Goal: Information Seeking & Learning: Find specific page/section

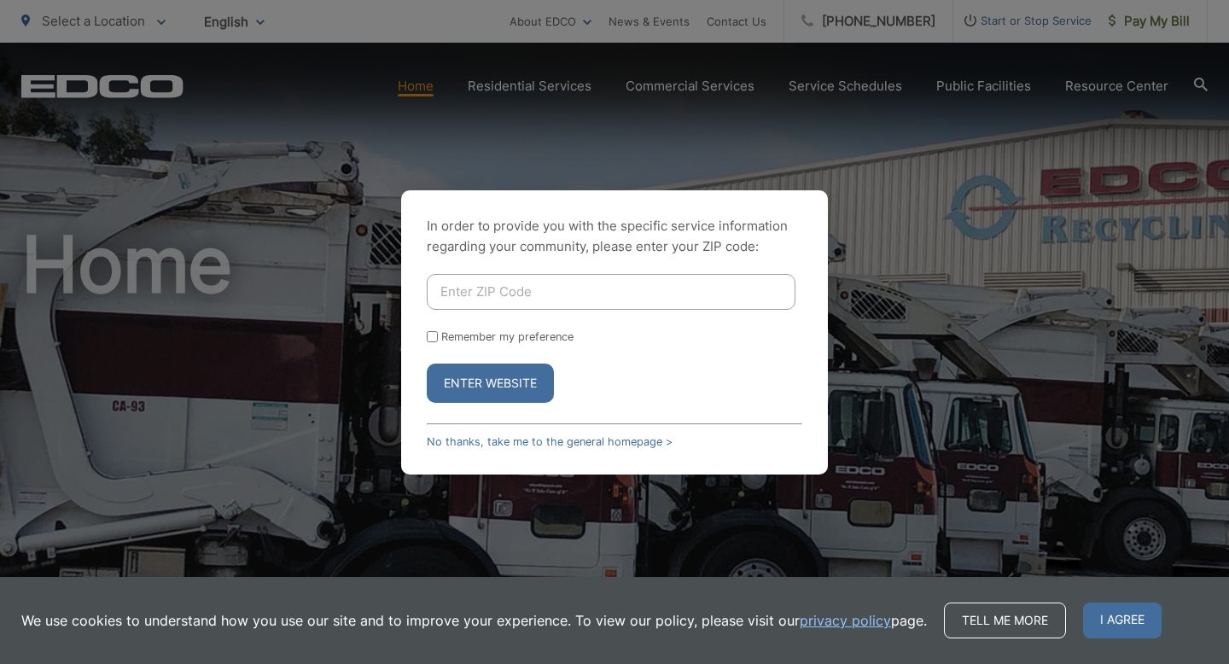
click at [535, 282] on input "Enter ZIP Code" at bounding box center [611, 292] width 369 height 36
type input "90501"
click at [427, 364] on button "Enter Website" at bounding box center [490, 383] width 127 height 39
click at [519, 389] on button "Enter Website" at bounding box center [490, 383] width 127 height 39
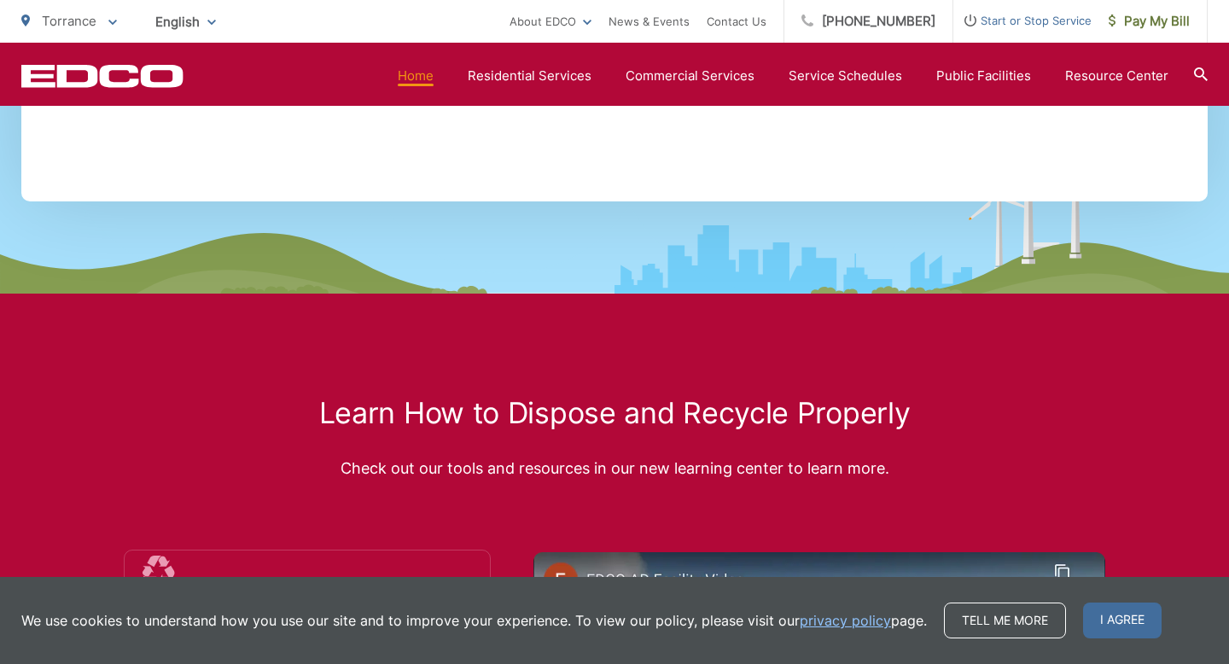
scroll to position [2833, 0]
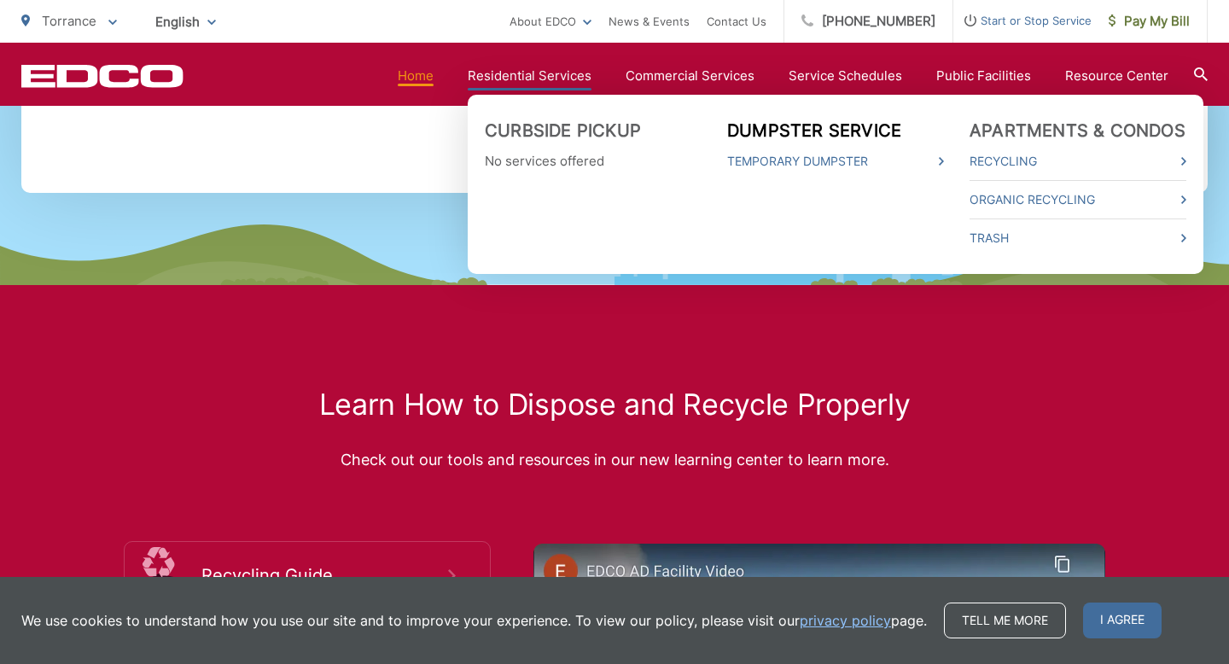
click at [852, 137] on link "Dumpster Service" at bounding box center [814, 130] width 174 height 20
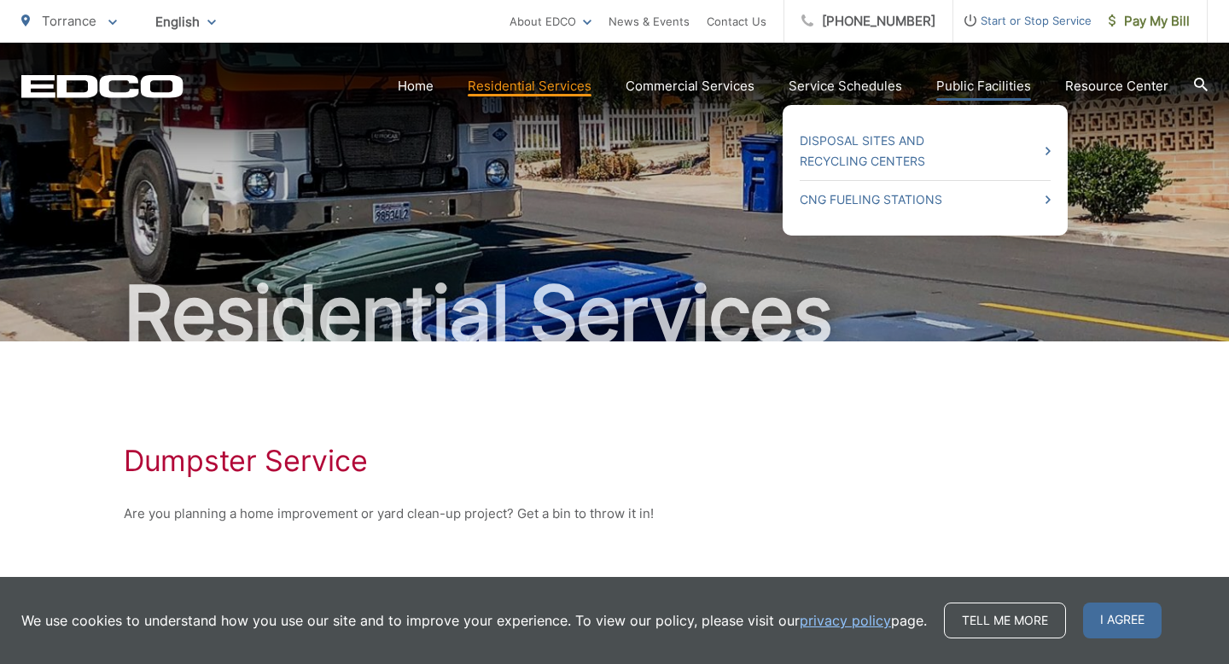
click at [1010, 90] on link "Public Facilities" at bounding box center [983, 86] width 95 height 20
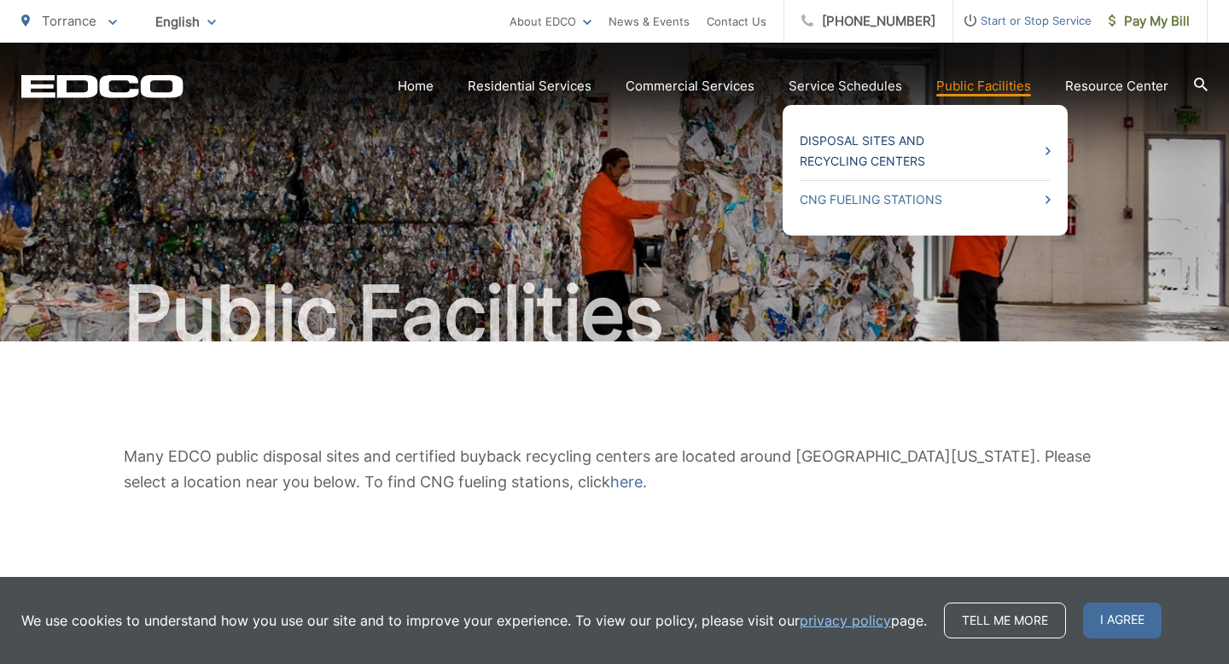
click at [869, 155] on link "Disposal Sites and Recycling Centers" at bounding box center [925, 151] width 251 height 41
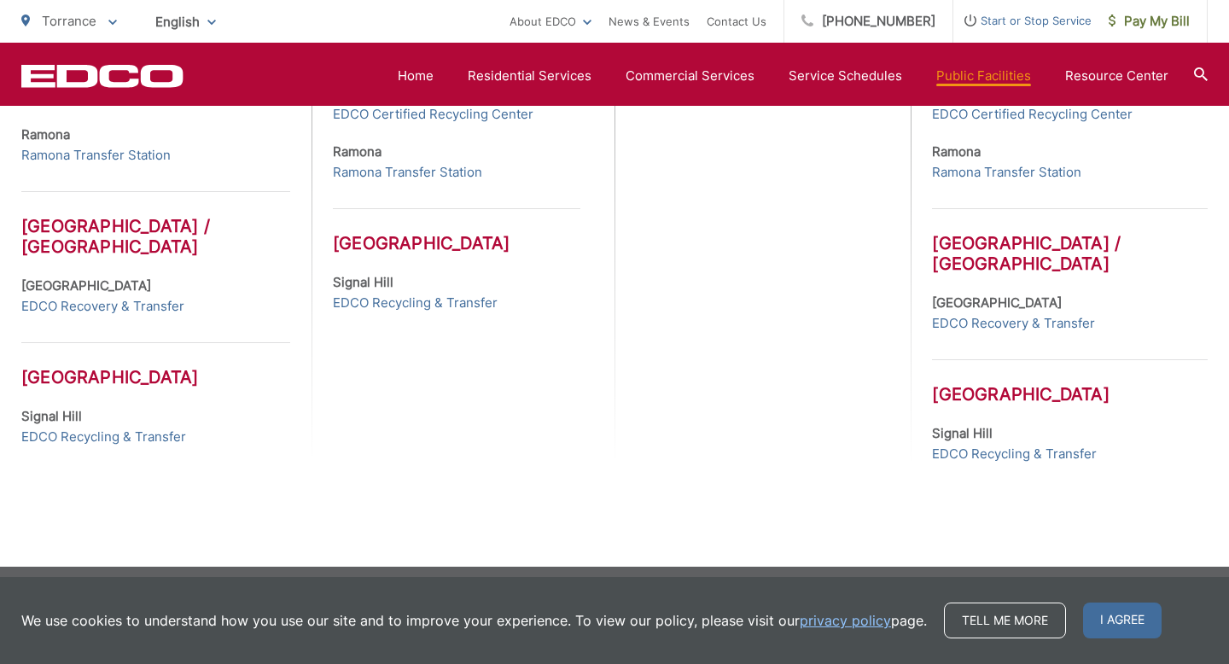
scroll to position [927, 0]
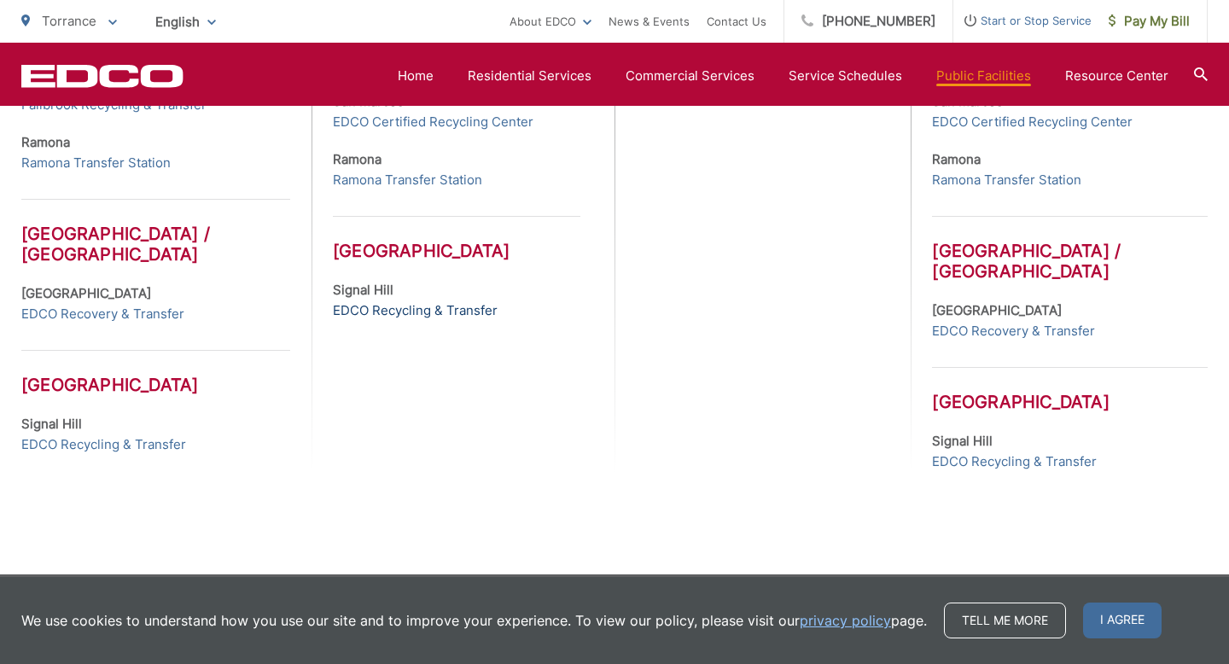
click at [465, 315] on link "EDCO Recycling & Transfer" at bounding box center [415, 310] width 165 height 20
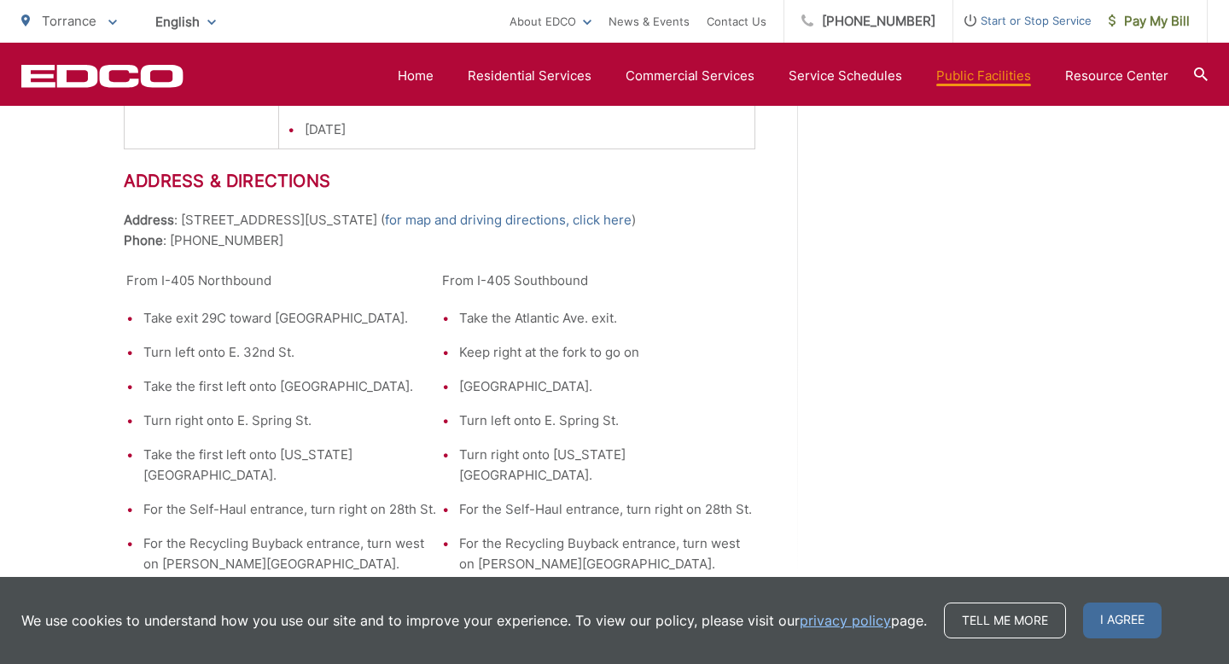
scroll to position [2470, 0]
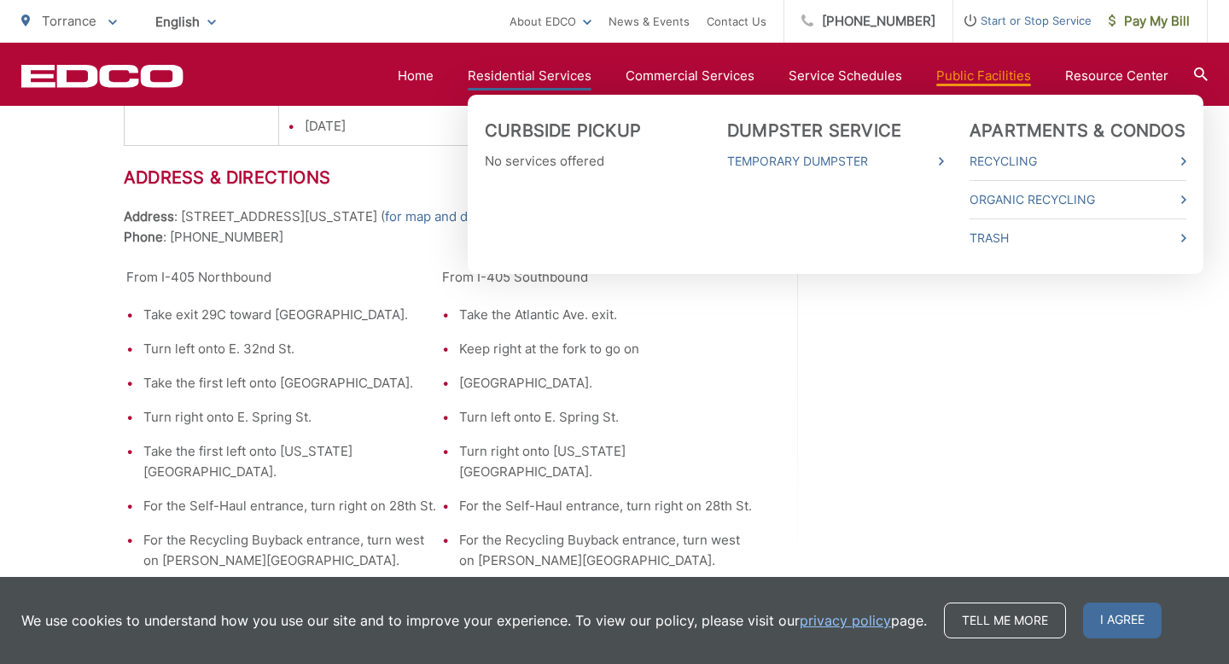
click at [559, 234] on li "Curbside Pickup No services offered" at bounding box center [593, 184] width 217 height 128
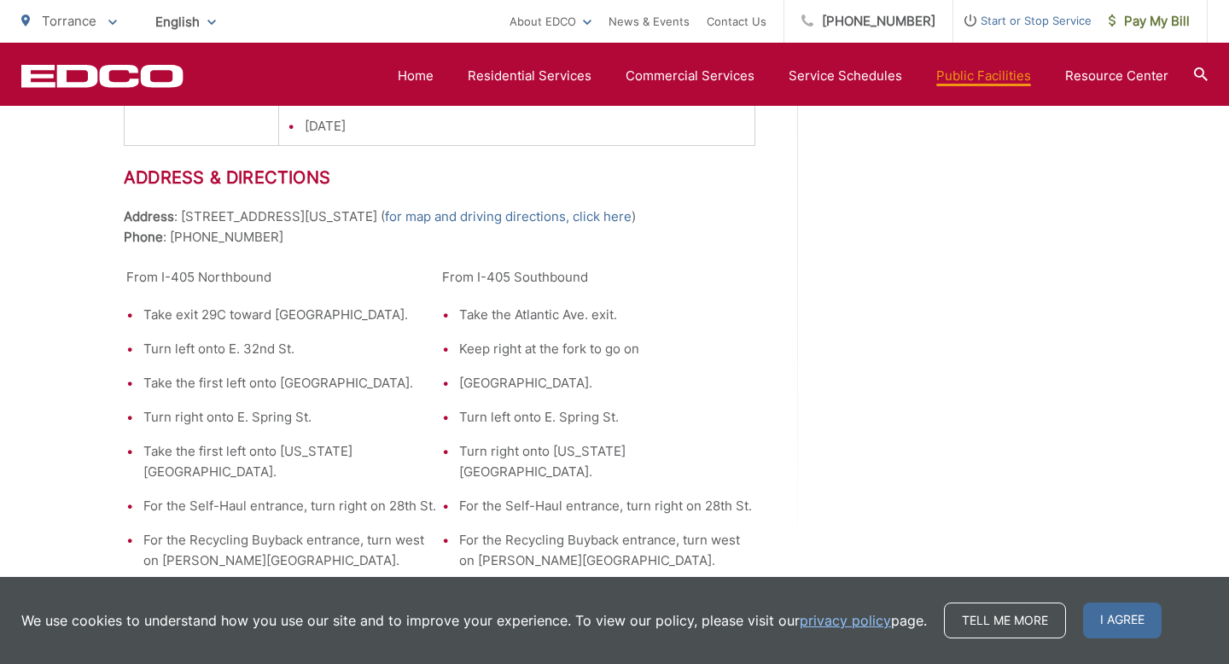
click at [449, 183] on h2 "Address & Directions" at bounding box center [439, 177] width 631 height 20
click at [620, 221] on p "Address : 2755 California Ave. ( for map and driving directions, click here ) P…" at bounding box center [439, 226] width 631 height 41
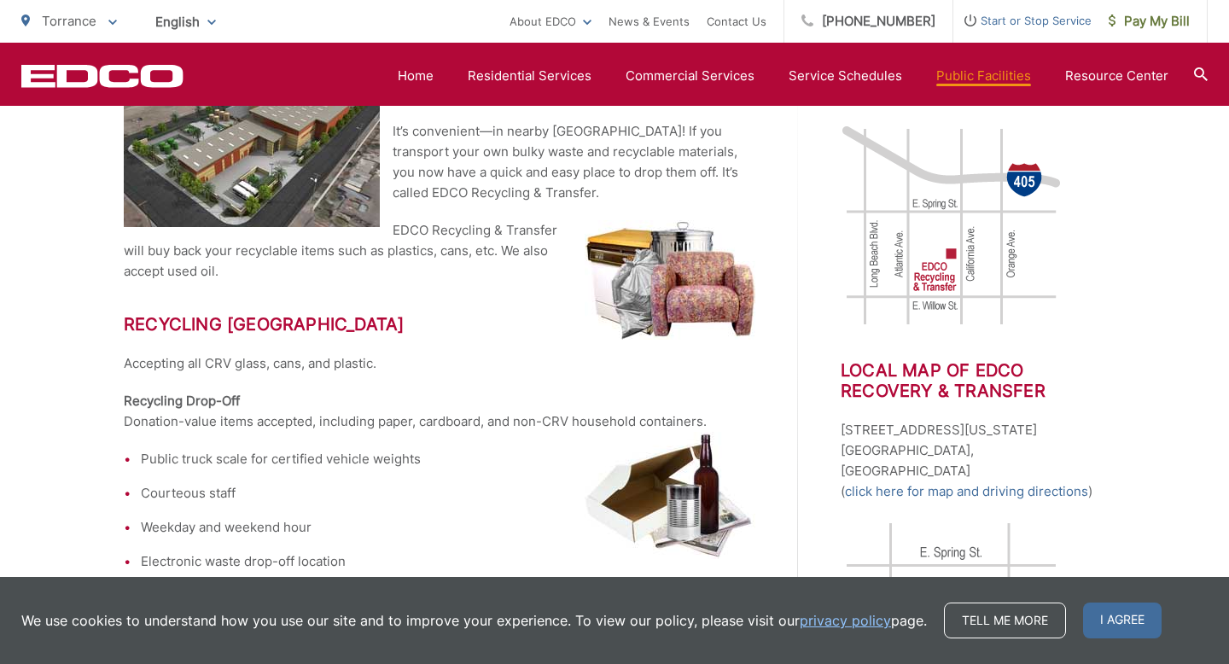
scroll to position [441, 0]
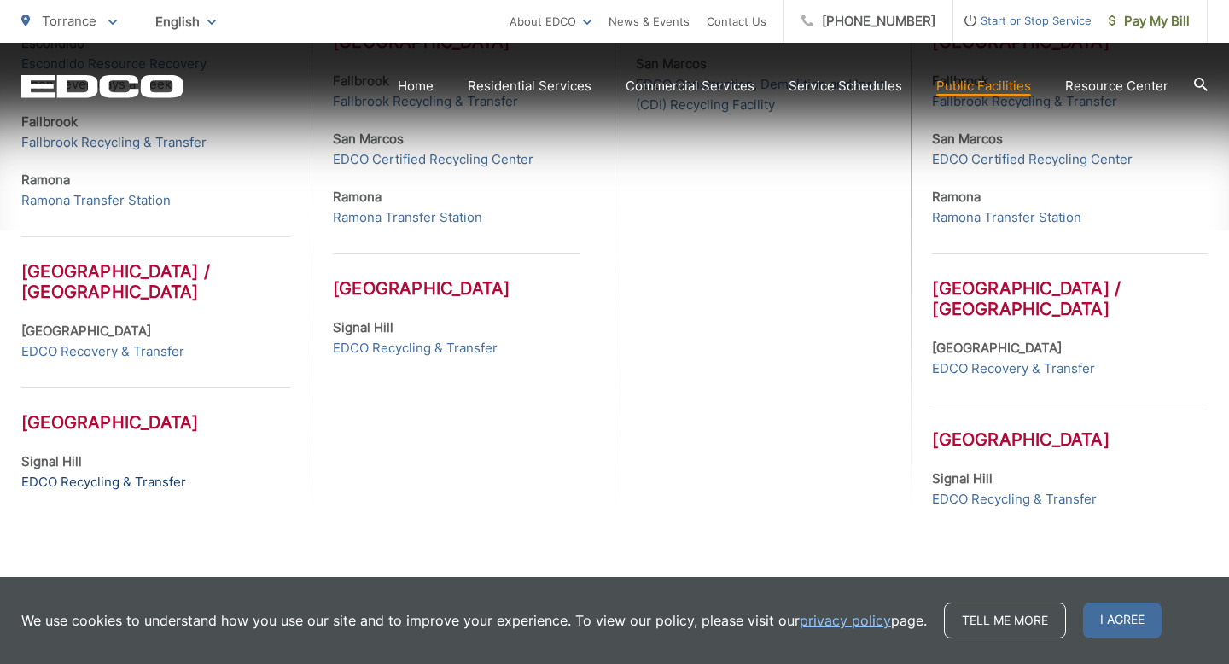
scroll to position [943, 0]
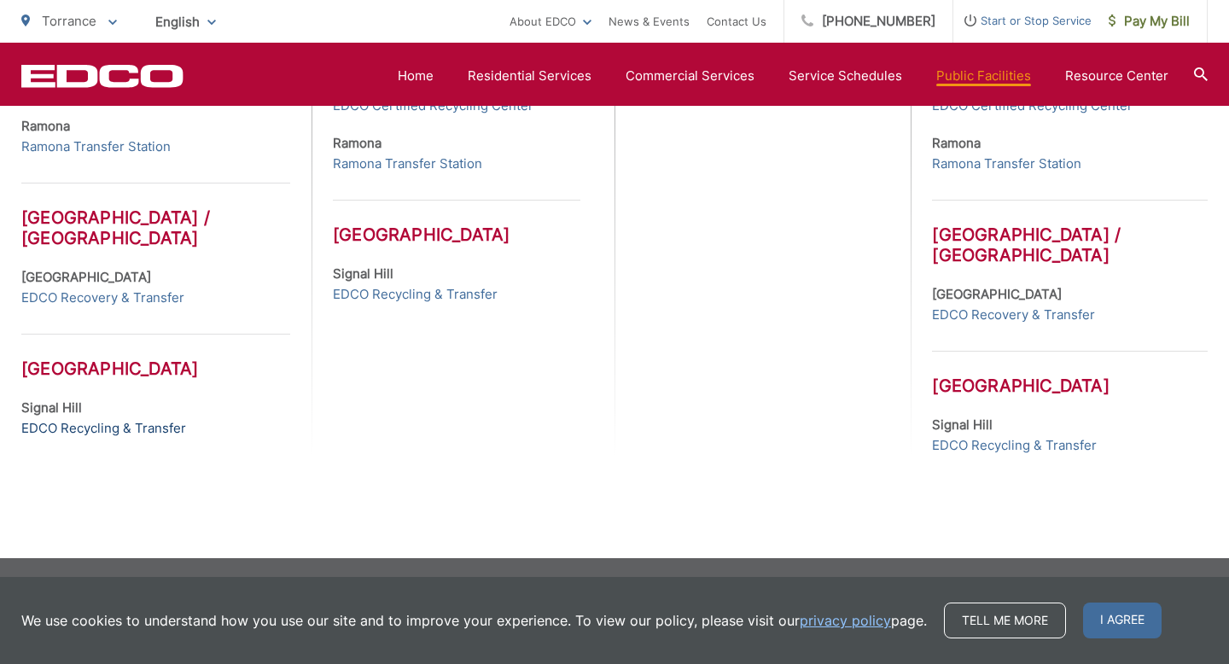
click at [121, 433] on link "EDCO Recycling & Transfer" at bounding box center [103, 428] width 165 height 20
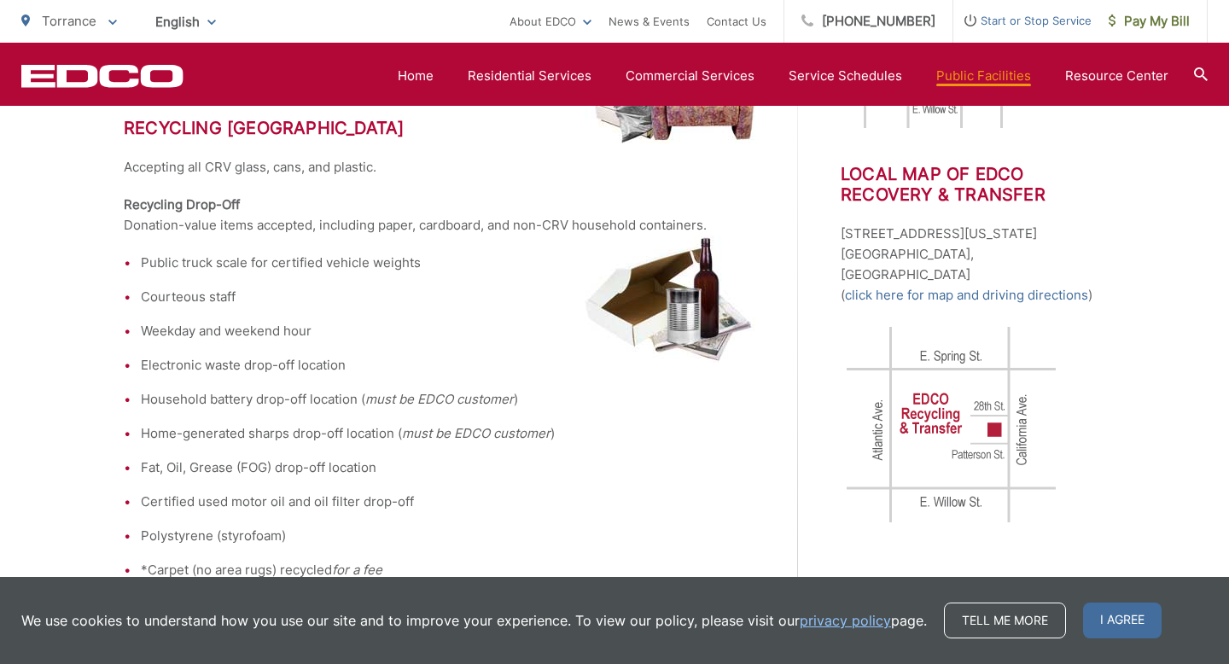
scroll to position [637, 0]
